Goal: Transaction & Acquisition: Purchase product/service

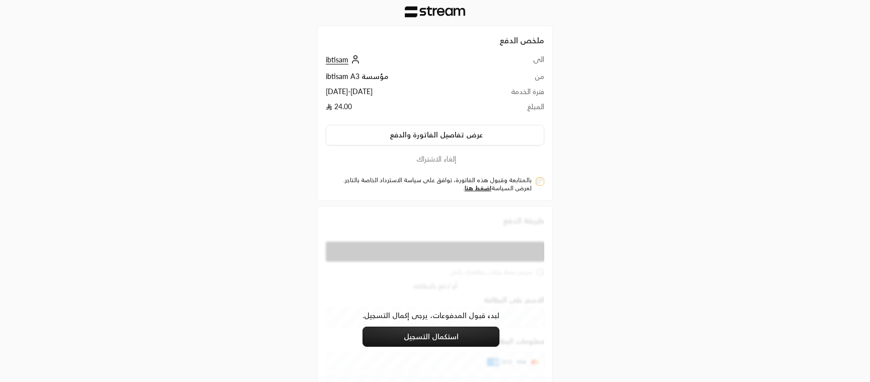
scroll to position [123, 0]
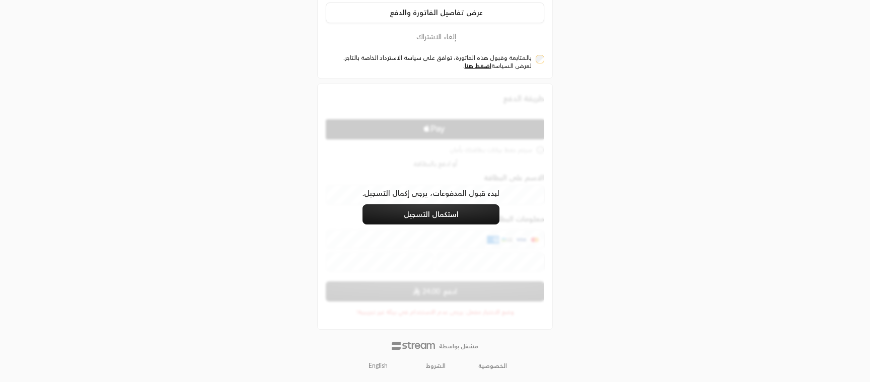
click at [374, 366] on link "English" at bounding box center [378, 366] width 30 height 16
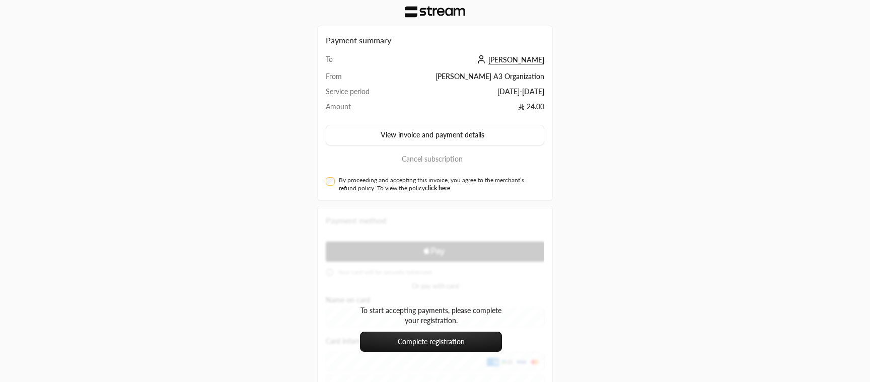
click at [535, 62] on span "[PERSON_NAME]" at bounding box center [517, 59] width 56 height 9
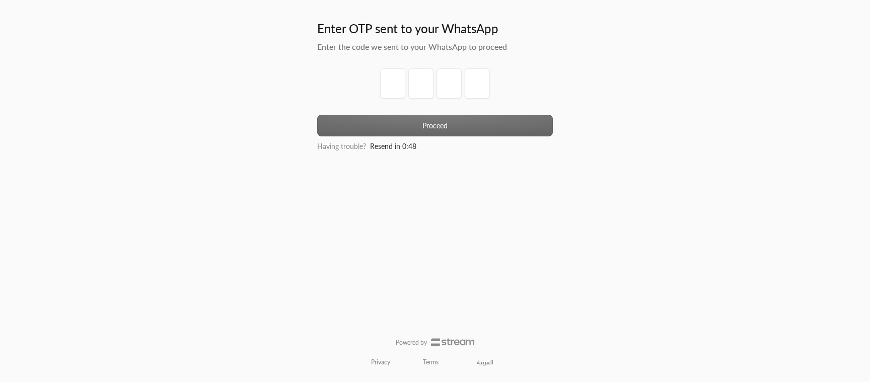
click at [241, 148] on div "Enter OTP sent to your WhatsApp Enter the code we sent to your WhatsApp to proc…" at bounding box center [435, 191] width 435 height 381
click at [399, 82] on input "tel" at bounding box center [392, 83] width 25 height 30
type input "4"
type input "3"
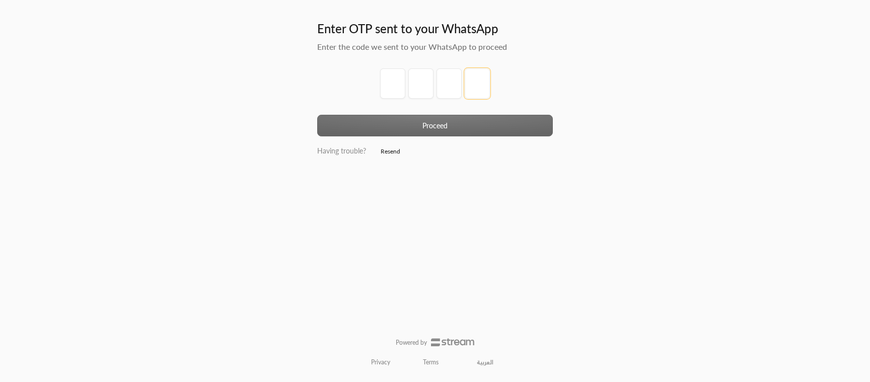
type input "7"
